Goal: Task Accomplishment & Management: Manage account settings

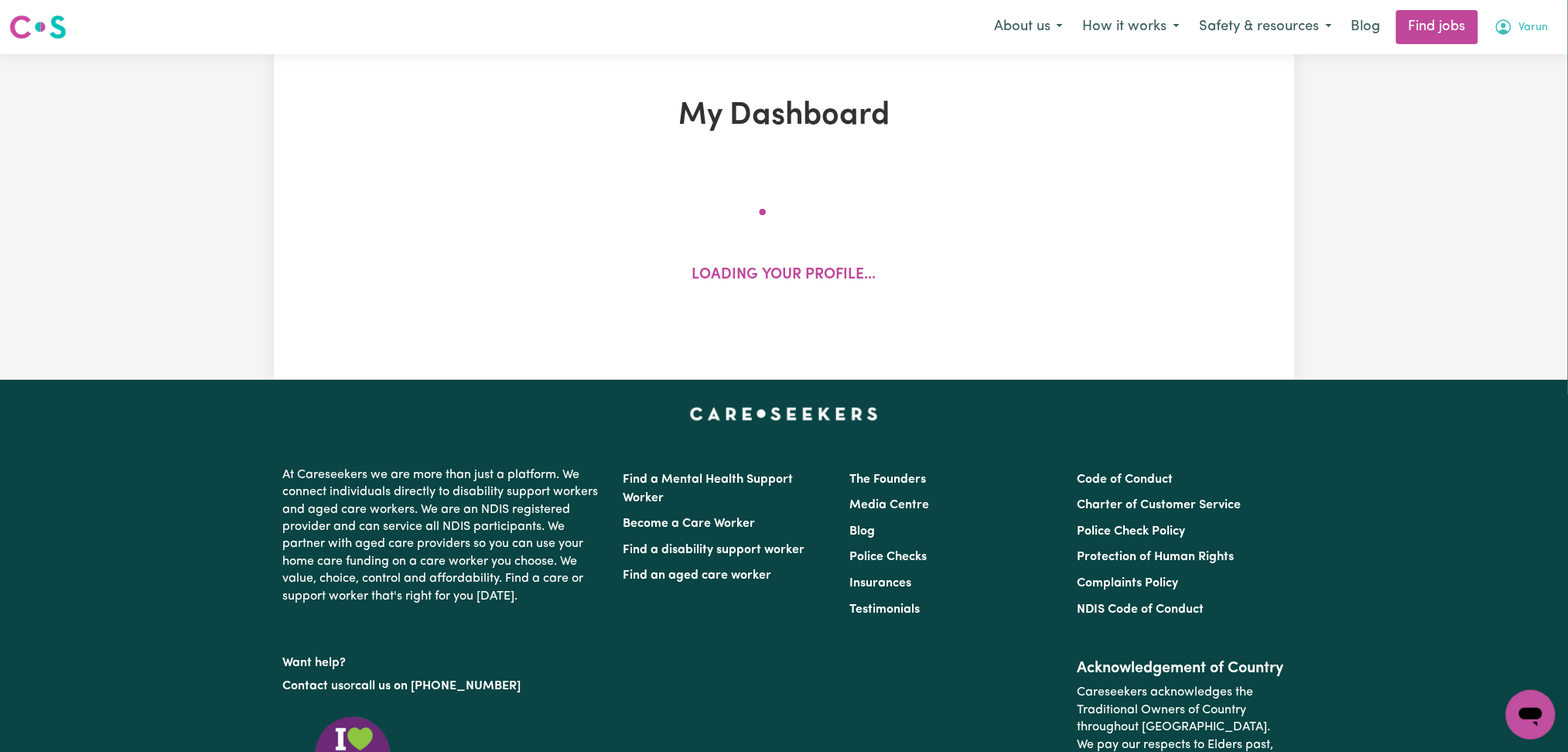
click at [1535, 31] on span "Varun" at bounding box center [1534, 27] width 29 height 17
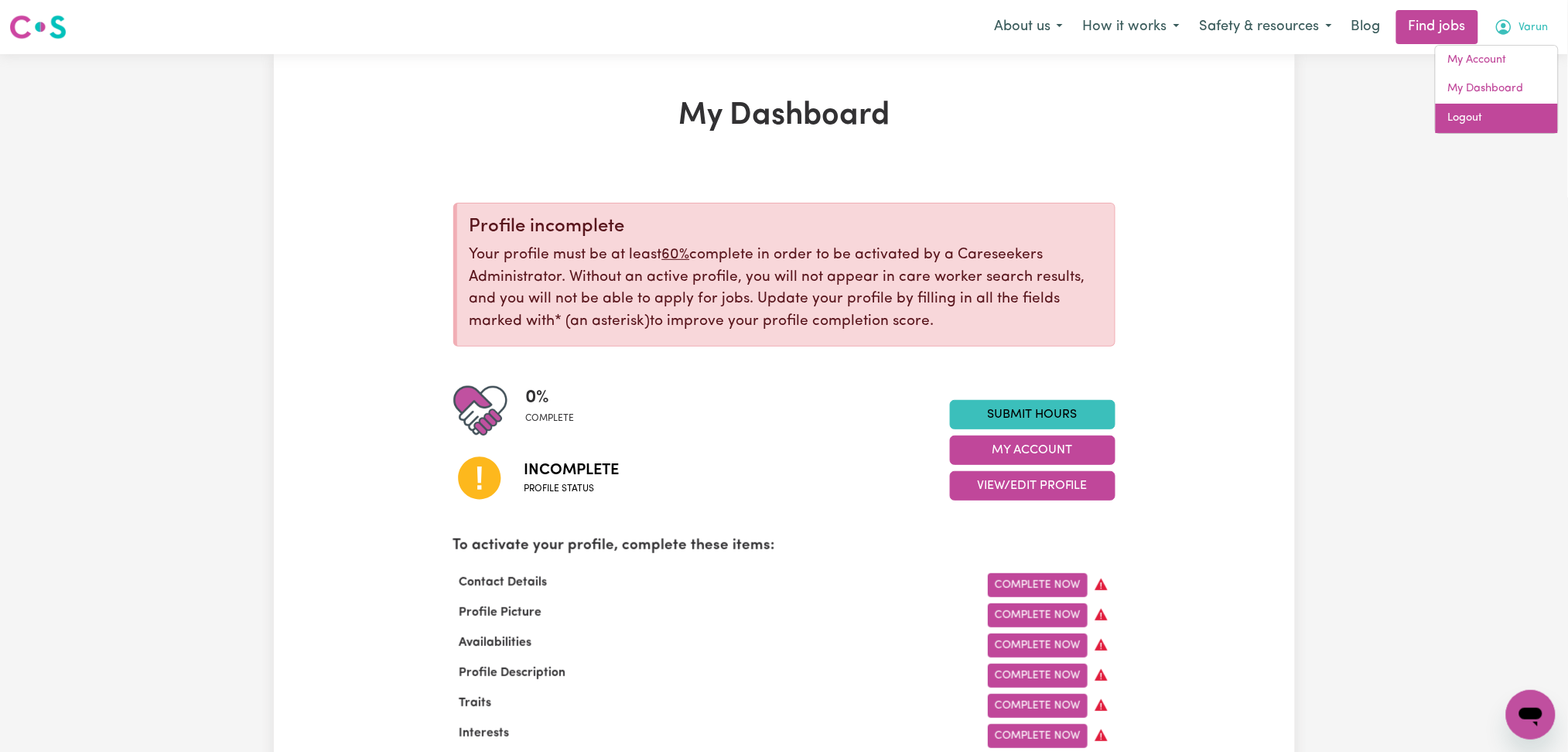
click at [1488, 124] on link "Logout" at bounding box center [1496, 118] width 122 height 29
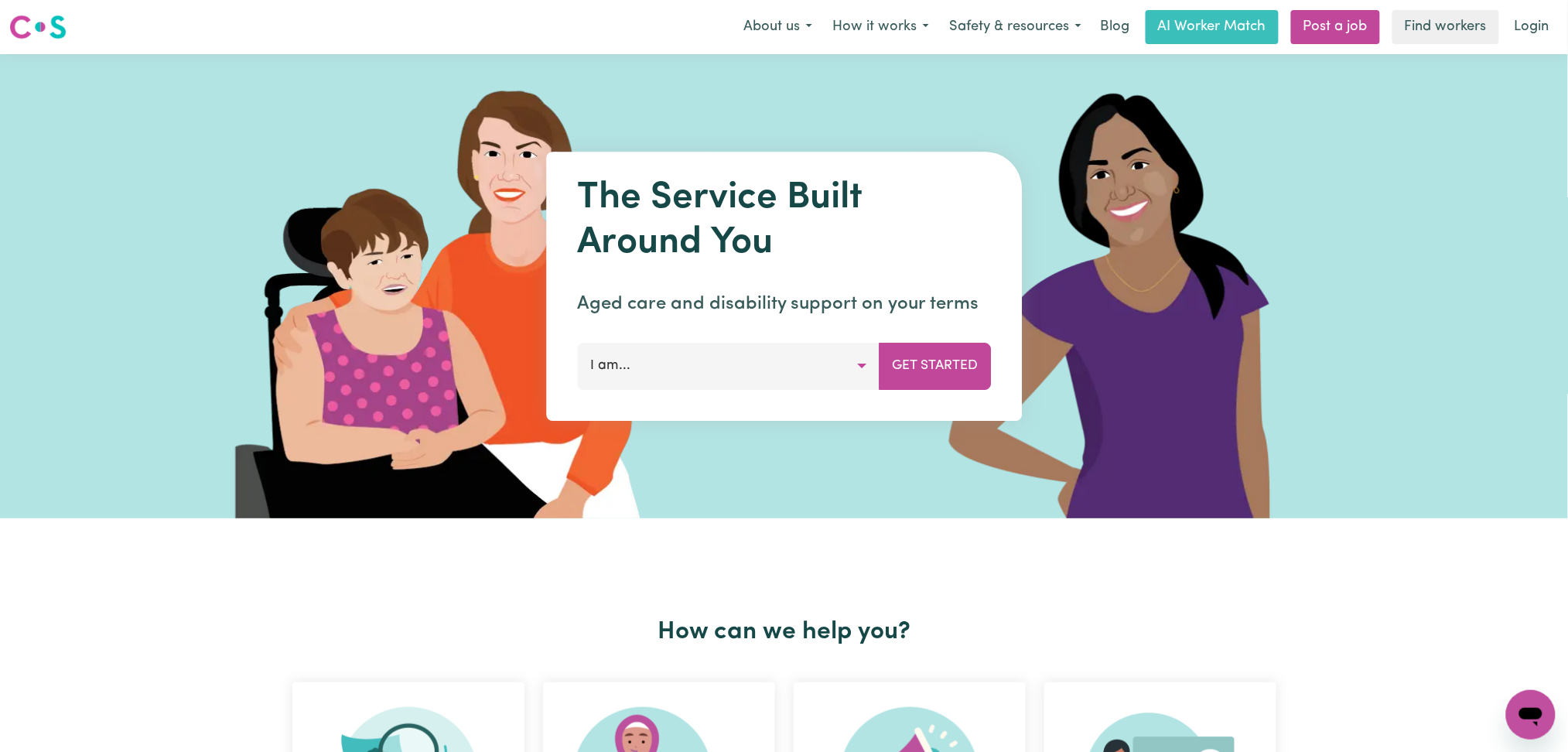
drag, startPoint x: 1566, startPoint y: 19, endPoint x: 1458, endPoint y: 57, distance: 114.5
click at [1563, 22] on div "Menu About us How it works Safety & resources Blog AI Worker Match Post a job F…" at bounding box center [784, 27] width 1568 height 35
click at [1525, 35] on link "Login" at bounding box center [1532, 27] width 53 height 34
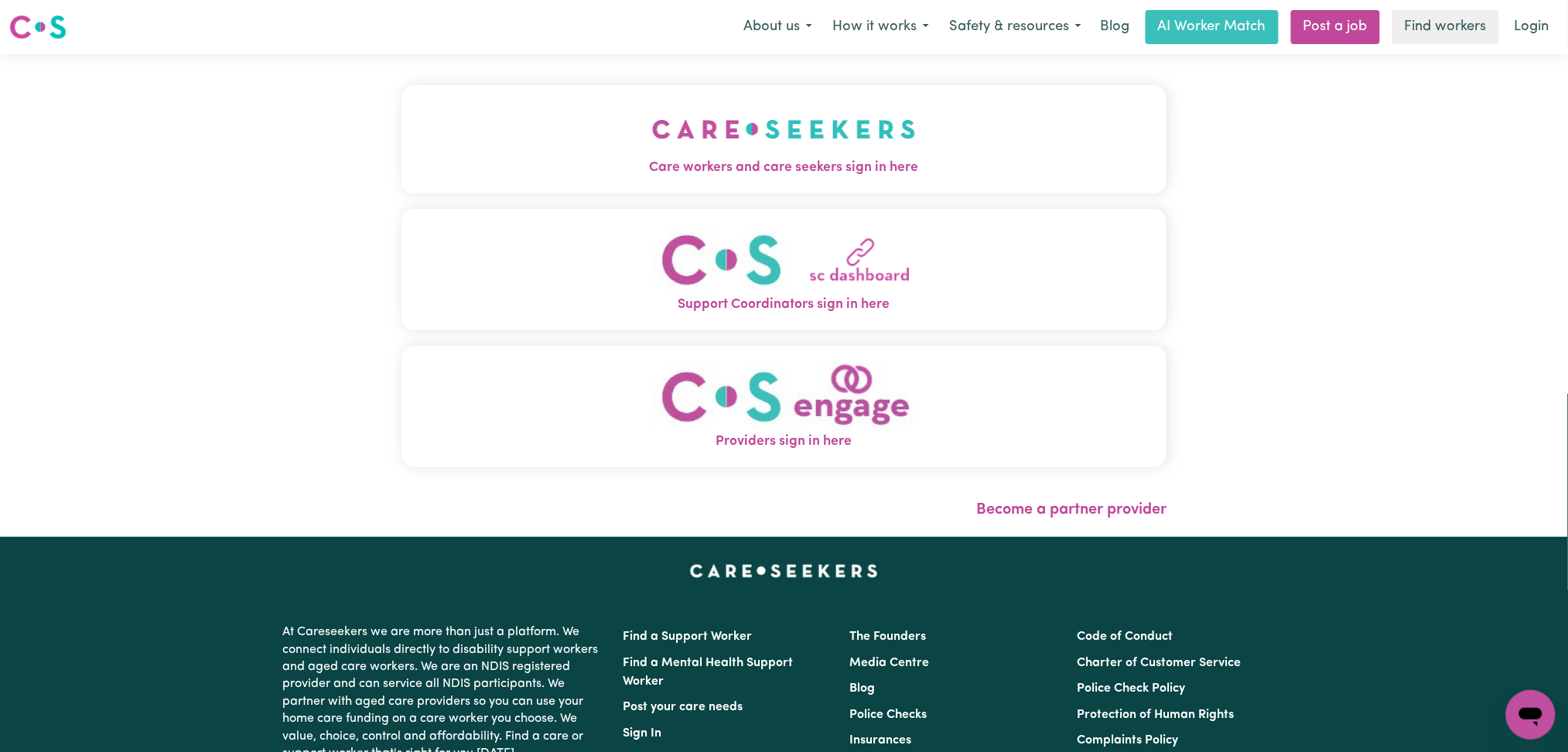
click at [535, 107] on button "Care workers and care seekers sign in here" at bounding box center [784, 139] width 766 height 109
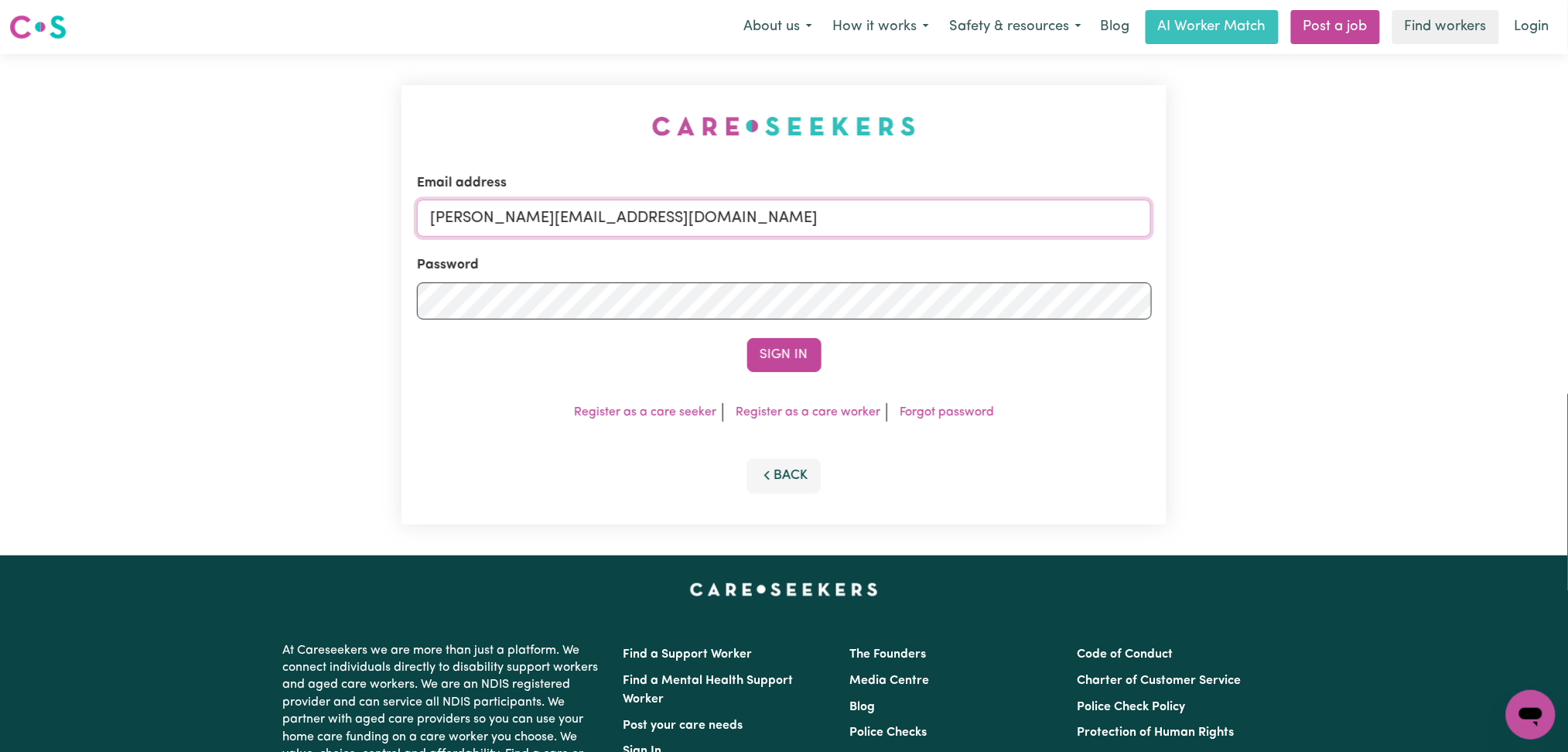
click at [596, 215] on input "[PERSON_NAME][EMAIL_ADDRESS][DOMAIN_NAME]" at bounding box center [784, 218] width 735 height 37
drag, startPoint x: 512, startPoint y: 213, endPoint x: 756, endPoint y: 278, distance: 252.5
click at [858, 215] on input "Superuser~[EMAIL_ADDRESS][DOMAIN_NAME]" at bounding box center [784, 218] width 735 height 37
type input "Superuser~[EMAIL_ADDRESS][DOMAIN_NAME]"
drag, startPoint x: 726, startPoint y: 347, endPoint x: 769, endPoint y: 349, distance: 43.0
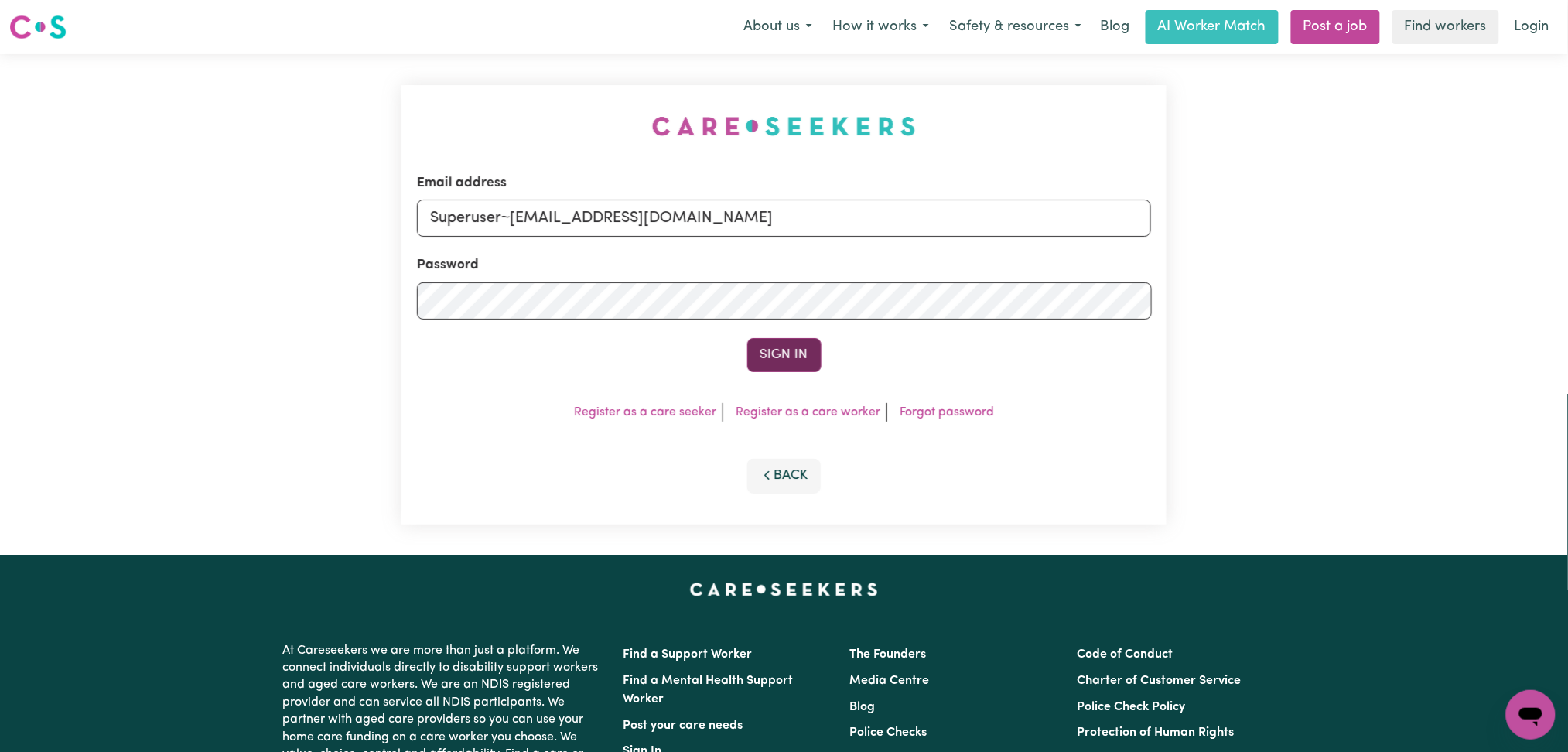
click at [728, 347] on div "Sign In" at bounding box center [784, 355] width 735 height 34
click at [769, 349] on button "Sign In" at bounding box center [784, 355] width 74 height 34
